Goal: Check status: Check status

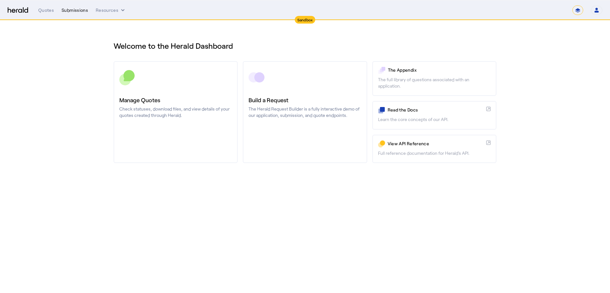
click at [74, 11] on div "Submissions" at bounding box center [75, 10] width 26 height 6
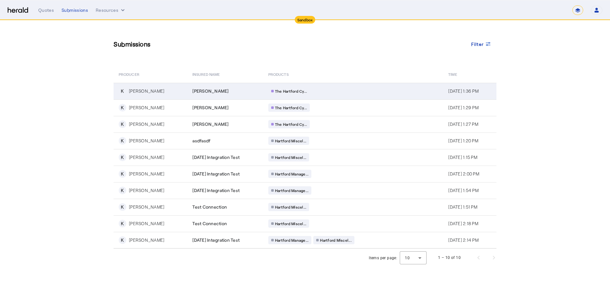
click at [290, 88] on div "The Hartford Cy..." at bounding box center [289, 91] width 42 height 8
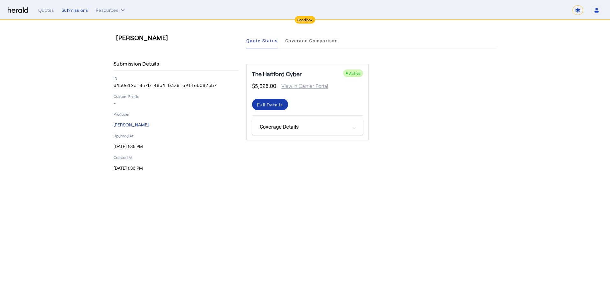
click at [273, 107] on div "Full Details" at bounding box center [270, 104] width 26 height 7
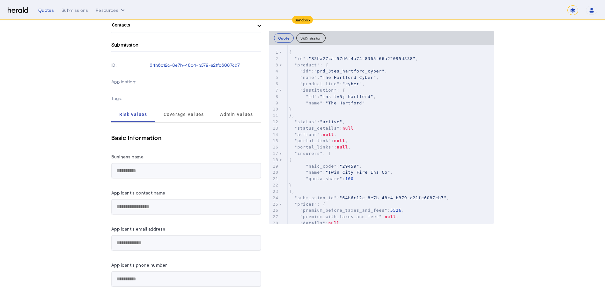
scroll to position [351, 0]
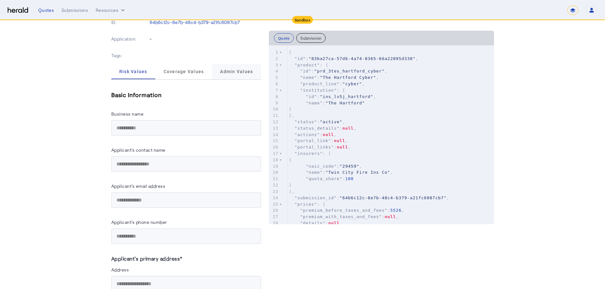
click at [235, 71] on span "Admin Values" at bounding box center [236, 71] width 33 height 4
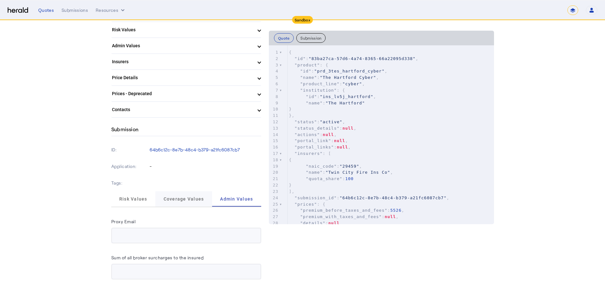
click at [182, 200] on span "Coverage Values" at bounding box center [184, 198] width 40 height 4
click at [130, 202] on span "Risk Values" at bounding box center [133, 198] width 28 height 15
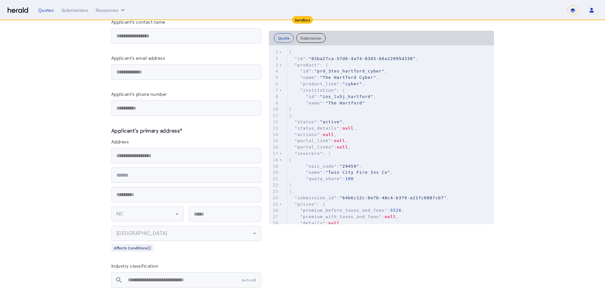
scroll to position [0, 0]
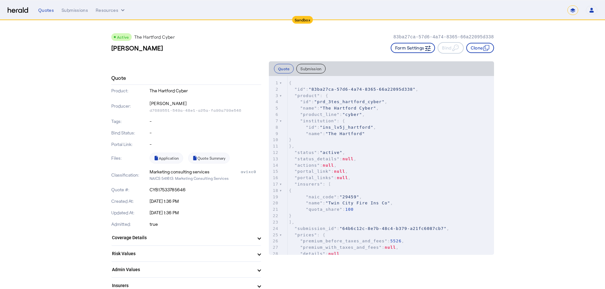
click at [402, 50] on button "Form Settings" at bounding box center [413, 48] width 45 height 10
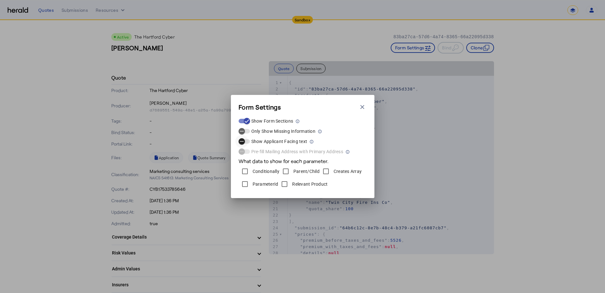
click at [244, 142] on icon "button" at bounding box center [242, 142] width 6 height 6
click at [246, 143] on icon "button" at bounding box center [247, 142] width 6 height 6
click at [518, 142] on div "Form Settings Close modal Show Form Sections Only Show Missing Information Show…" at bounding box center [302, 146] width 605 height 293
click at [359, 106] on icon "button" at bounding box center [362, 107] width 6 height 6
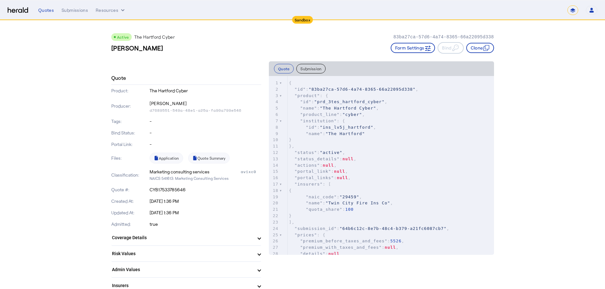
click at [574, 9] on select "*******" at bounding box center [572, 10] width 11 height 10
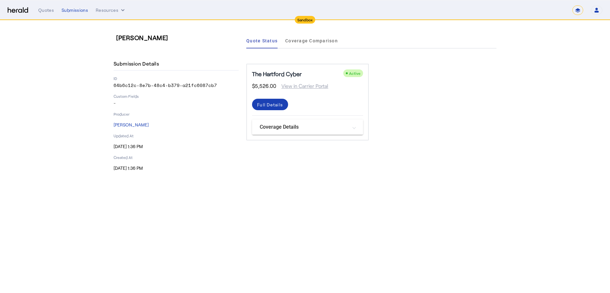
click at [323, 129] on mat-panel-title "Coverage Details" at bounding box center [304, 127] width 88 height 8
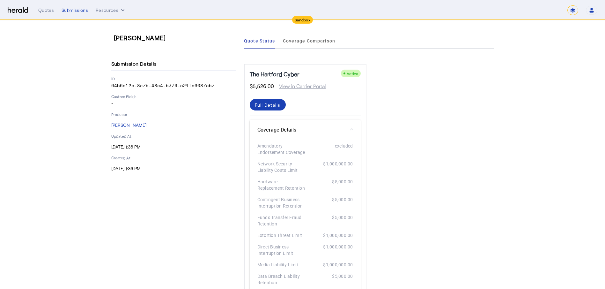
click at [323, 129] on mat-panel-title "Coverage Details" at bounding box center [301, 130] width 88 height 8
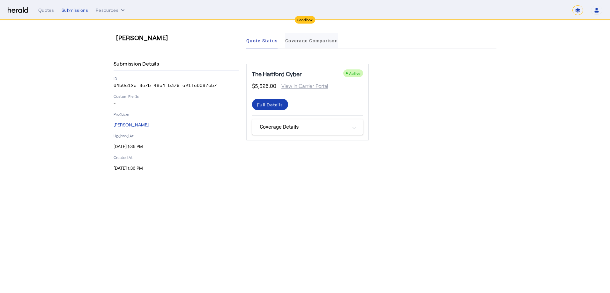
click at [313, 42] on span "Coverage Comparison" at bounding box center [311, 41] width 53 height 4
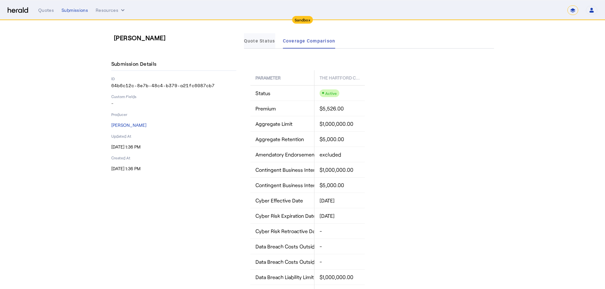
click at [255, 40] on span "Quote Status" at bounding box center [259, 41] width 31 height 4
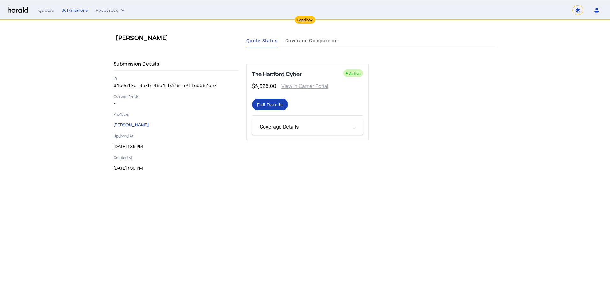
click at [305, 88] on span "View in Carrier Portal" at bounding box center [302, 86] width 52 height 8
click at [271, 106] on div "Full Details" at bounding box center [270, 104] width 26 height 7
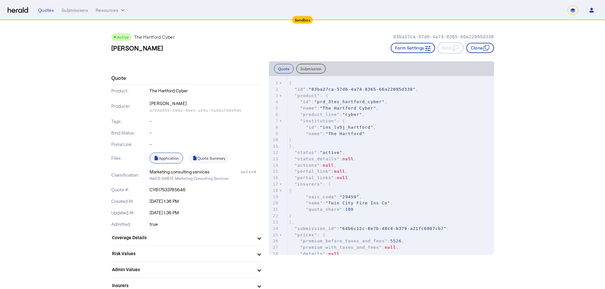
click at [170, 158] on link "Application" at bounding box center [166, 157] width 33 height 11
